Goal: Obtain resource: Obtain resource

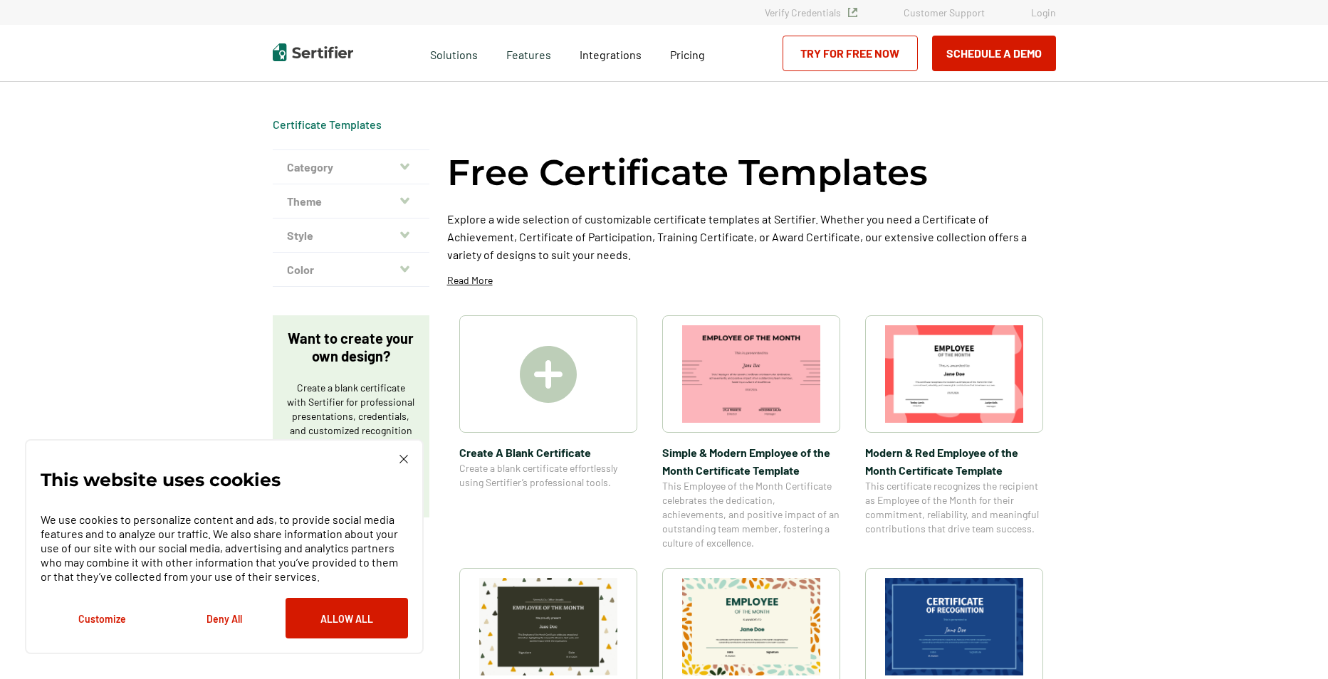
click at [404, 459] on img at bounding box center [403, 459] width 9 height 9
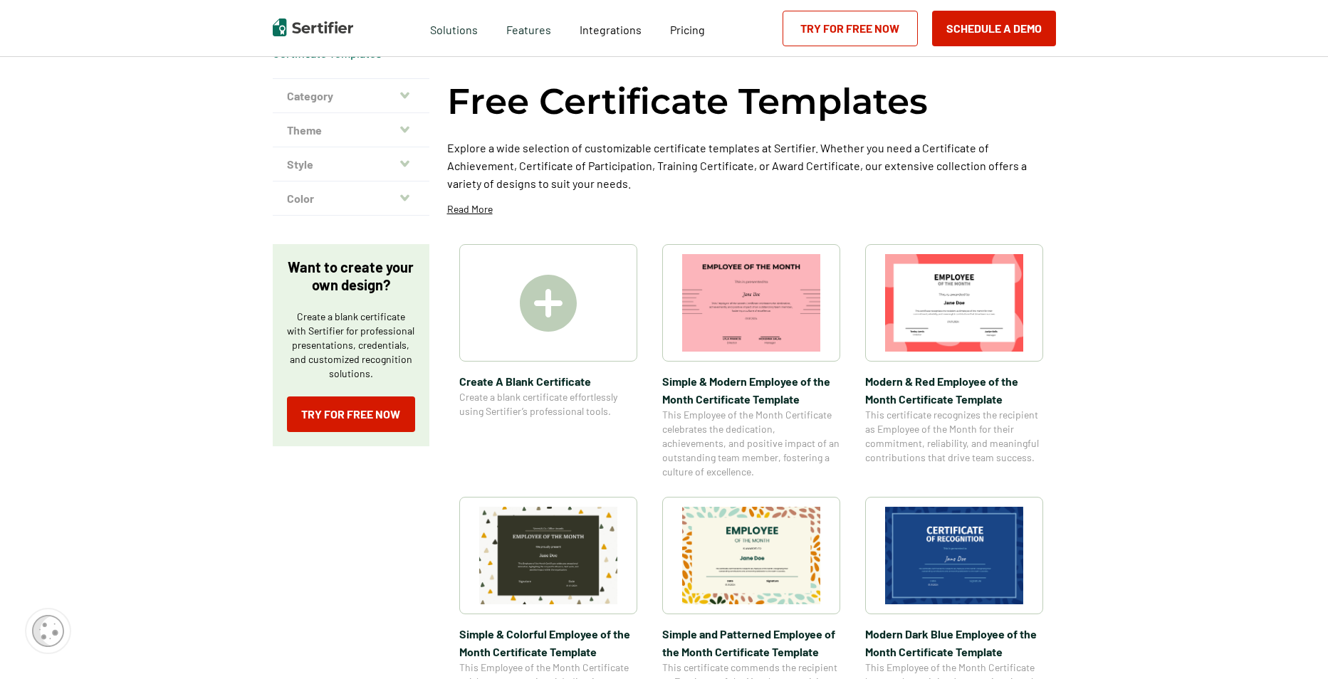
scroll to position [142, 0]
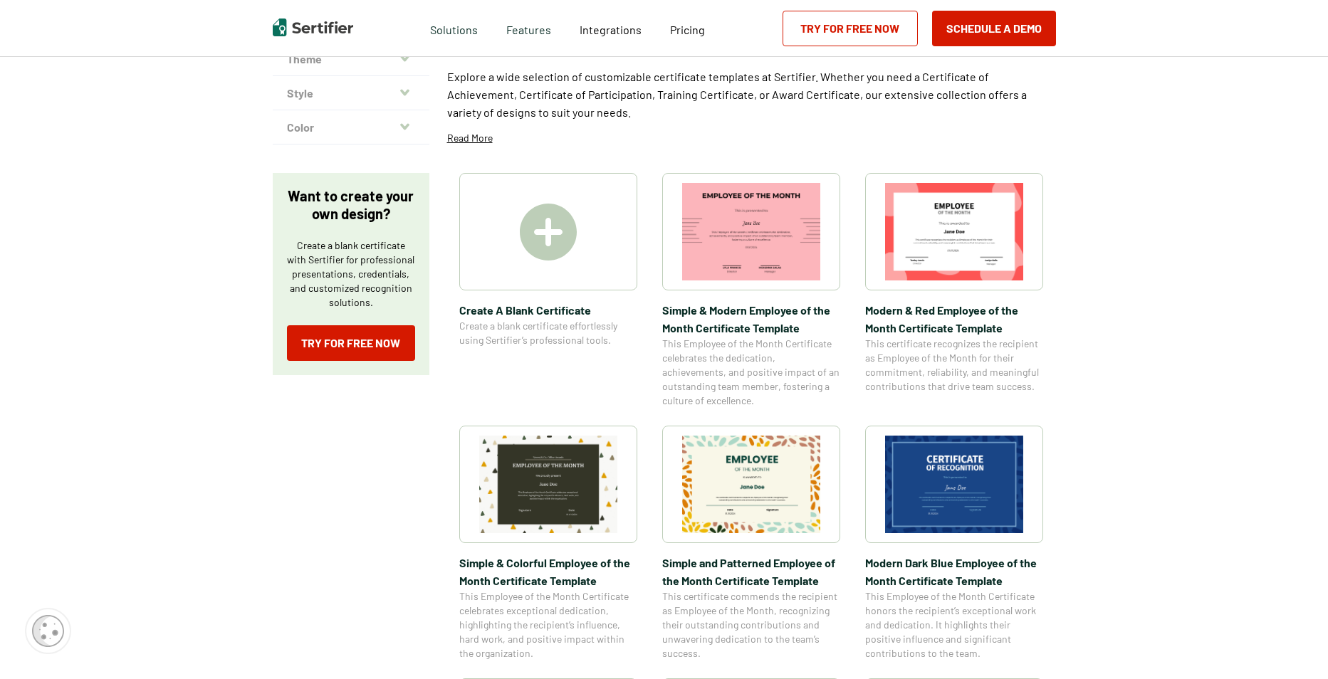
click at [764, 497] on img at bounding box center [751, 485] width 138 height 98
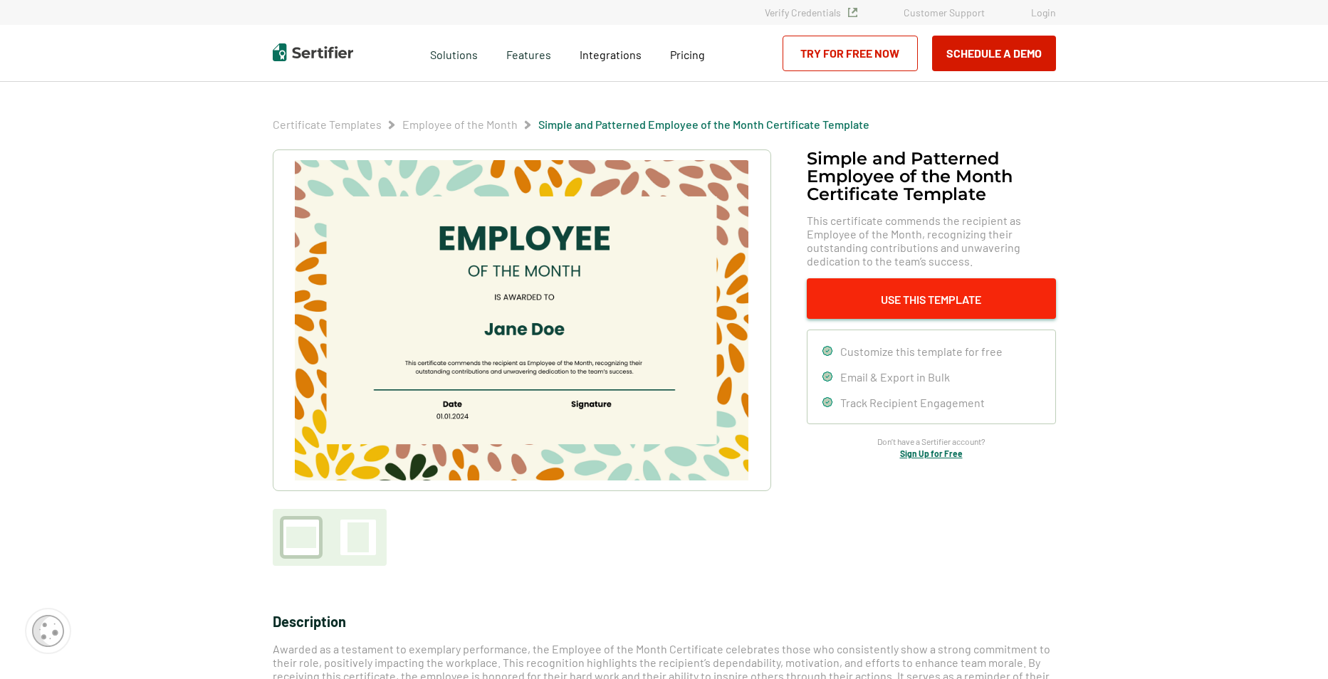
click at [908, 293] on button "Use This Template" at bounding box center [931, 298] width 249 height 41
